Goal: Find specific page/section

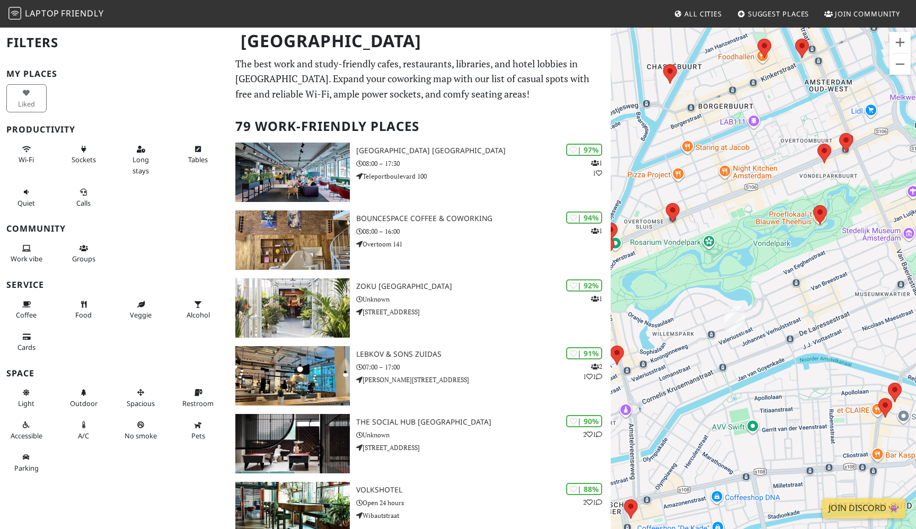
drag, startPoint x: 653, startPoint y: 345, endPoint x: 848, endPoint y: 288, distance: 202.9
click at [848, 288] on div at bounding box center [762, 290] width 305 height 529
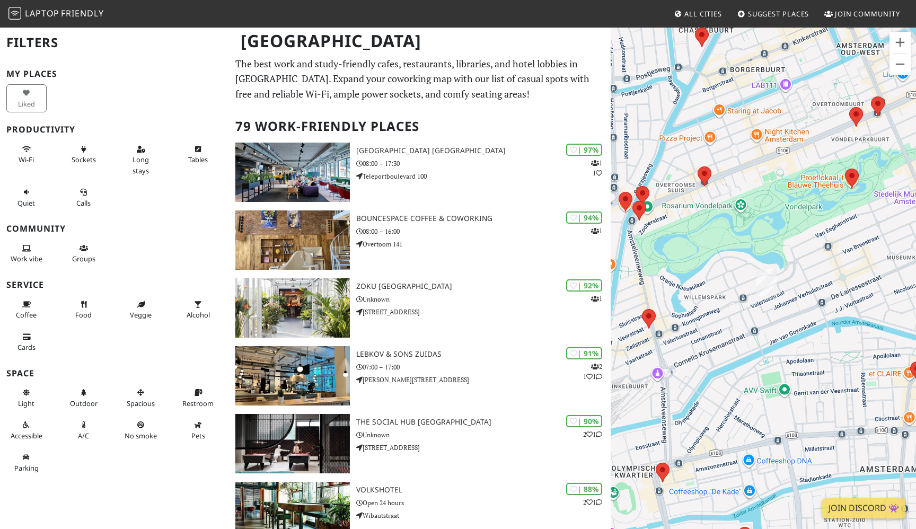
drag, startPoint x: 748, startPoint y: 317, endPoint x: 784, endPoint y: 278, distance: 52.9
click at [784, 278] on div at bounding box center [762, 290] width 305 height 529
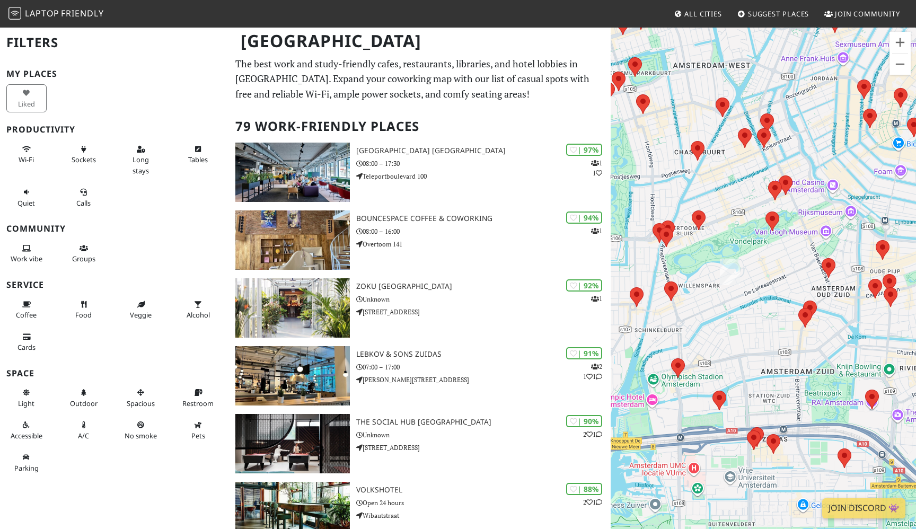
drag, startPoint x: 761, startPoint y: 252, endPoint x: 748, endPoint y: 264, distance: 18.4
click at [748, 264] on div at bounding box center [762, 290] width 305 height 529
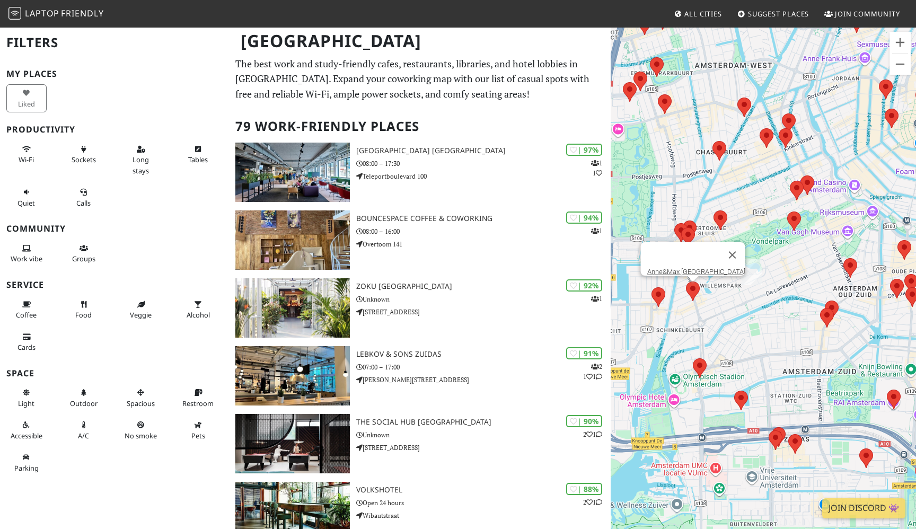
click at [686, 281] on area at bounding box center [686, 281] width 0 height 0
click at [693, 268] on link "Anne&Max [GEOGRAPHIC_DATA]" at bounding box center [696, 272] width 98 height 8
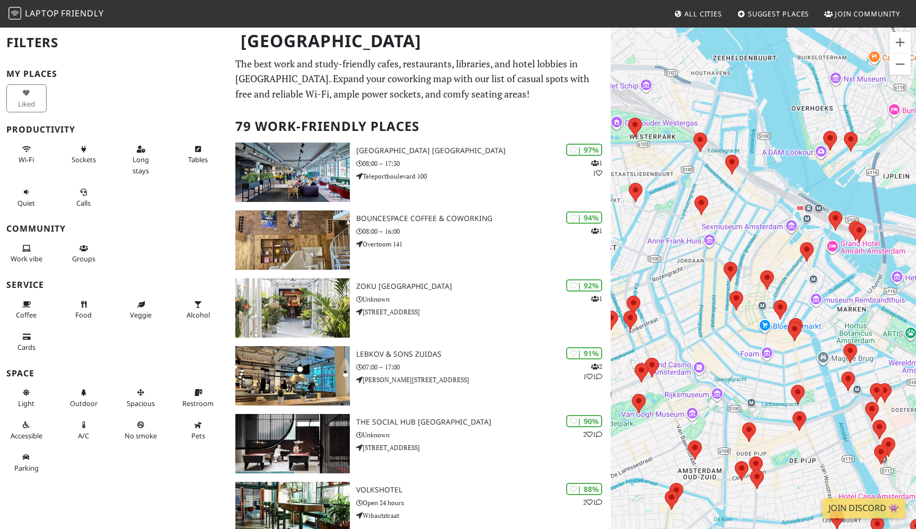
click at [29, 139] on div "Wi-Fi" at bounding box center [28, 159] width 57 height 43
click at [28, 150] on icon at bounding box center [26, 149] width 8 height 7
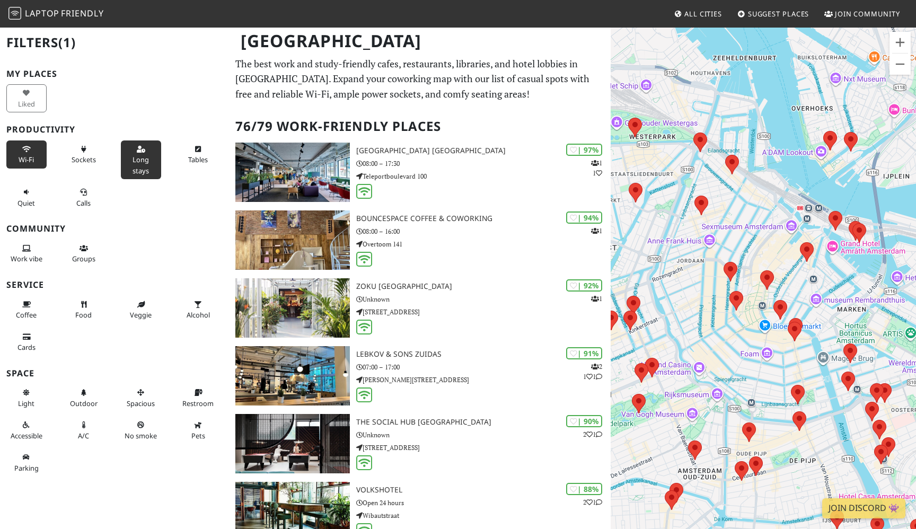
click at [142, 165] on button "Long stays" at bounding box center [141, 159] width 40 height 39
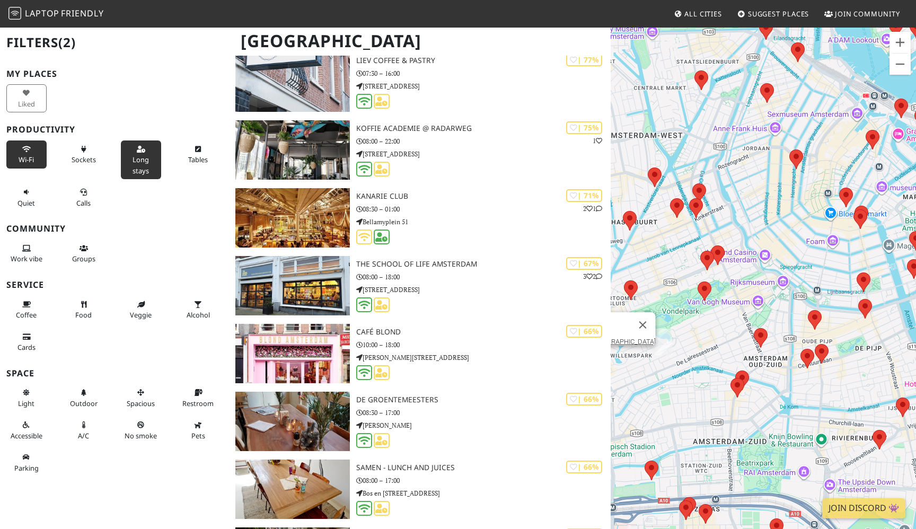
scroll to position [2529, 0]
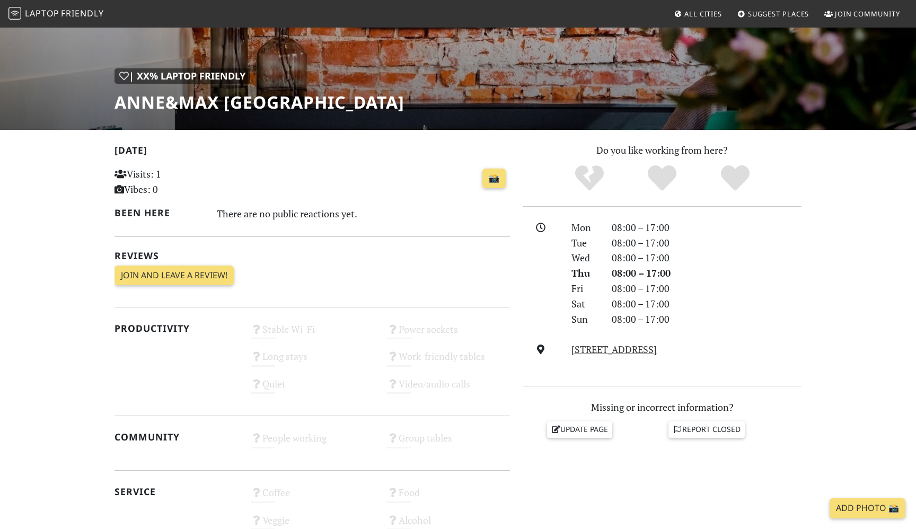
scroll to position [118, 0]
